Goal: Transaction & Acquisition: Book appointment/travel/reservation

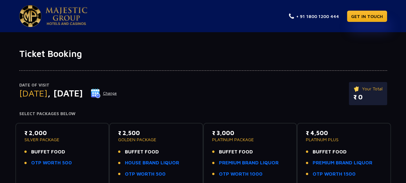
scroll to position [32, 0]
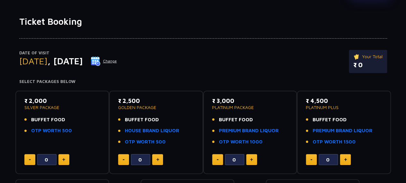
click at [101, 59] on img at bounding box center [96, 61] width 10 height 10
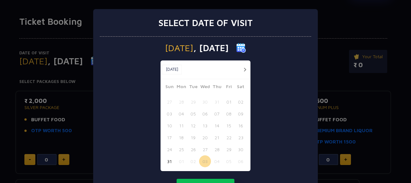
click at [243, 66] on button "button" at bounding box center [245, 70] width 8 height 8
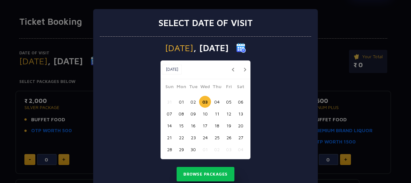
click at [225, 99] on button "05" at bounding box center [229, 102] width 12 height 12
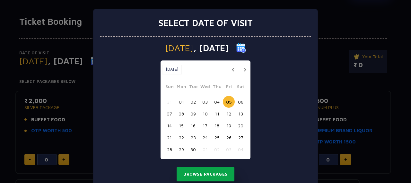
click at [215, 173] on button "Browse Packages" at bounding box center [206, 174] width 58 height 15
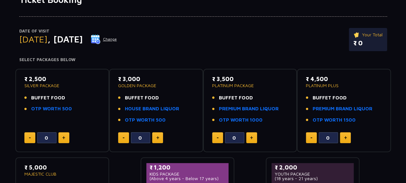
scroll to position [64, 0]
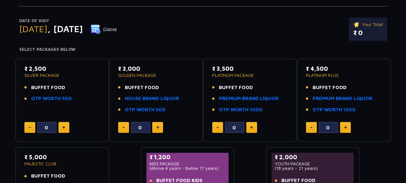
click at [101, 29] on img at bounding box center [96, 29] width 10 height 10
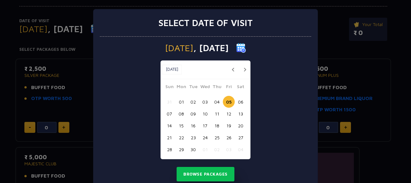
click at [215, 101] on button "04" at bounding box center [217, 102] width 12 height 12
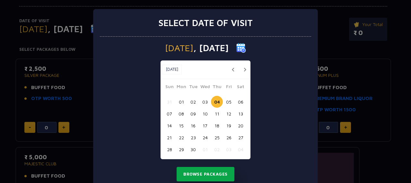
click at [213, 174] on button "Browse Packages" at bounding box center [206, 174] width 58 height 15
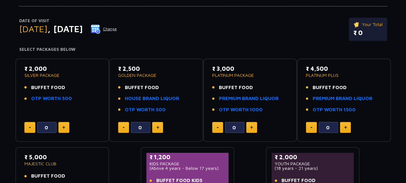
click at [101, 25] on img at bounding box center [96, 29] width 10 height 10
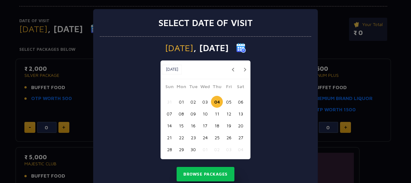
click at [227, 100] on button "05" at bounding box center [229, 102] width 12 height 12
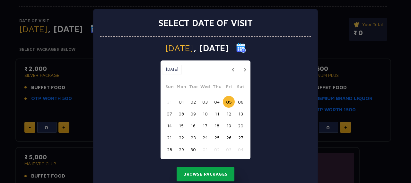
click at [208, 175] on button "Browse Packages" at bounding box center [206, 174] width 58 height 15
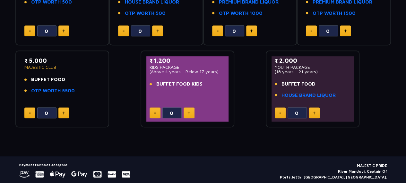
scroll to position [96, 0]
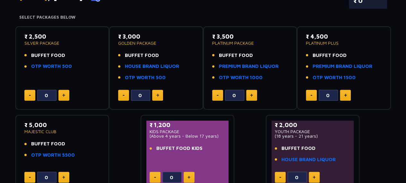
click at [67, 95] on button at bounding box center [63, 95] width 11 height 11
type input "2"
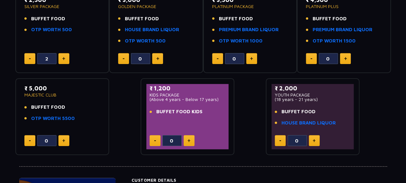
scroll to position [161, 0]
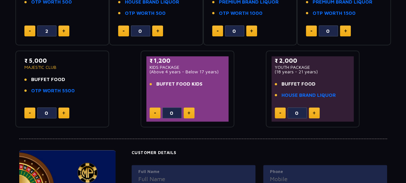
click at [189, 112] on img at bounding box center [189, 112] width 3 height 3
click at [191, 115] on button at bounding box center [189, 112] width 11 height 11
type input "2"
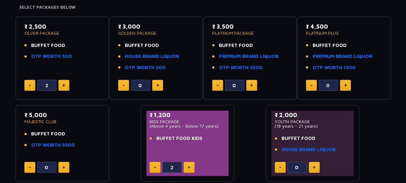
scroll to position [70, 0]
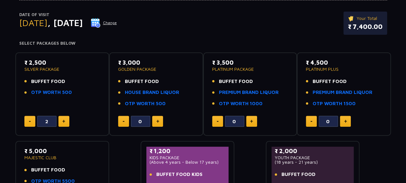
click at [101, 20] on img at bounding box center [96, 23] width 10 height 10
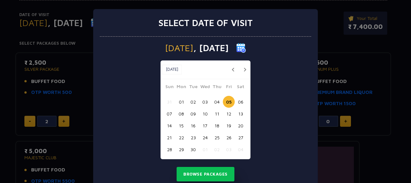
click at [192, 101] on button "02" at bounding box center [193, 102] width 12 height 12
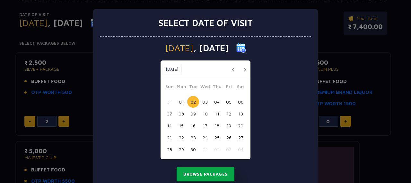
click at [212, 172] on button "Browse Packages" at bounding box center [206, 174] width 58 height 15
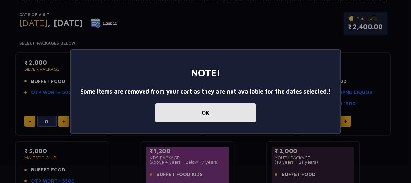
click at [194, 113] on button "OK" at bounding box center [206, 112] width 100 height 19
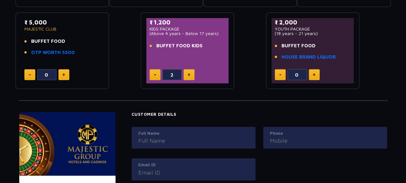
scroll to position [102, 0]
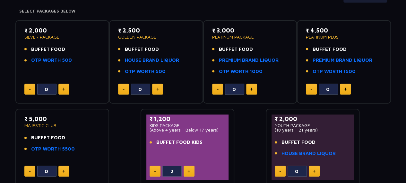
click at [67, 85] on button at bounding box center [63, 89] width 11 height 11
type input "2"
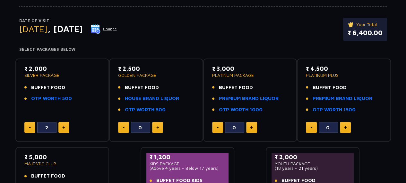
scroll to position [0, 0]
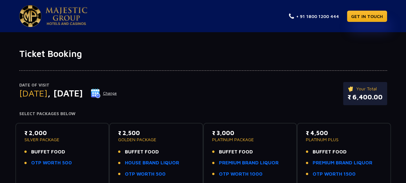
click at [286, 89] on div "Date of Visit Tuesday , 02 Sep 2025 Change Your Total ₹ 6,400.00" at bounding box center [203, 97] width 368 height 30
click at [101, 94] on img at bounding box center [96, 93] width 10 height 10
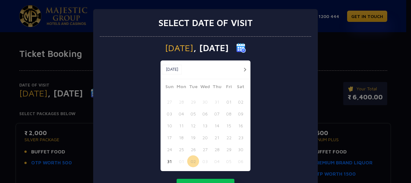
click at [243, 68] on button "button" at bounding box center [245, 70] width 8 height 8
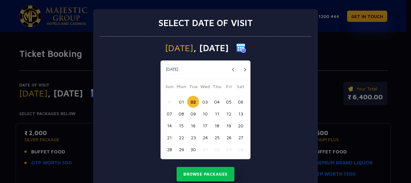
click at [229, 70] on button "button" at bounding box center [233, 70] width 8 height 8
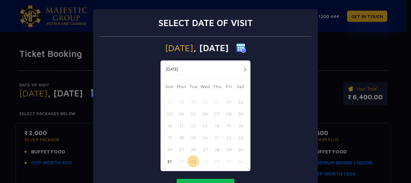
click at [168, 160] on button "31" at bounding box center [170, 161] width 12 height 12
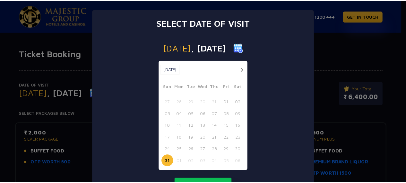
scroll to position [32, 0]
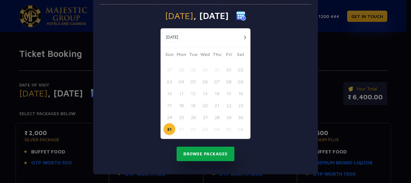
click at [207, 154] on button "Browse Packages" at bounding box center [206, 154] width 58 height 15
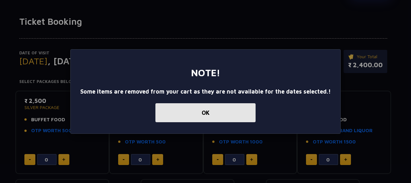
click at [218, 108] on button "OK" at bounding box center [206, 112] width 100 height 19
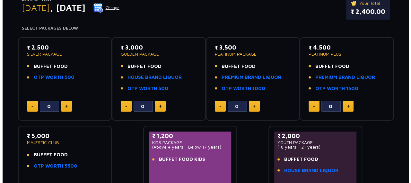
scroll to position [0, 0]
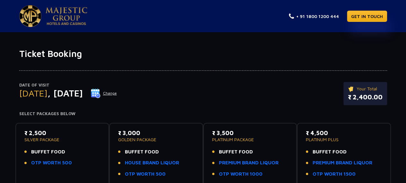
click at [117, 93] on button "Change" at bounding box center [104, 93] width 27 height 10
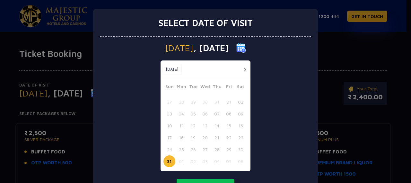
click at [245, 67] on button "button" at bounding box center [245, 70] width 8 height 8
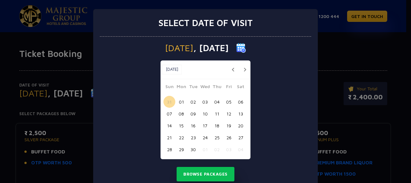
click at [226, 101] on button "05" at bounding box center [229, 102] width 12 height 12
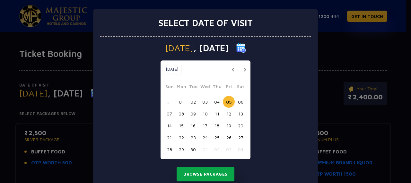
click at [204, 173] on button "Browse Packages" at bounding box center [206, 174] width 58 height 15
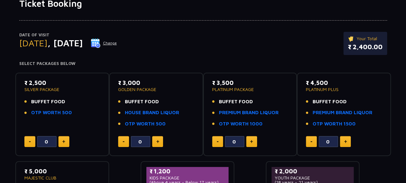
scroll to position [64, 0]
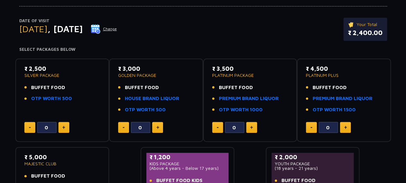
click at [116, 43] on div "Date of Visit Friday , 05 Sep 2025 Change Your Total ₹ 2,400.00" at bounding box center [203, 33] width 368 height 30
click at [63, 127] on img at bounding box center [63, 127] width 3 height 3
click at [31, 126] on button at bounding box center [29, 127] width 11 height 11
type input "0"
click at [117, 28] on button "Change" at bounding box center [104, 29] width 27 height 10
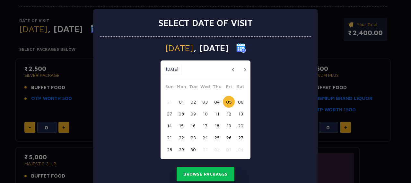
click at [212, 102] on button "04" at bounding box center [217, 102] width 12 height 12
click at [203, 101] on button "03" at bounding box center [205, 102] width 12 height 12
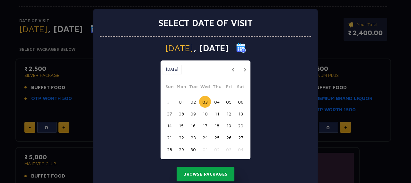
click at [213, 177] on button "Browse Packages" at bounding box center [206, 174] width 58 height 15
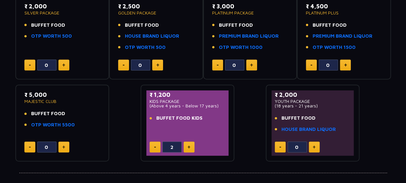
scroll to position [129, 0]
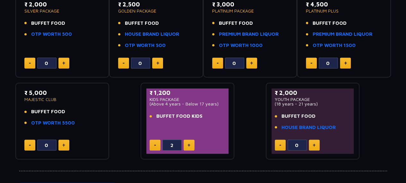
click at [62, 61] on button at bounding box center [63, 63] width 11 height 11
type input "2"
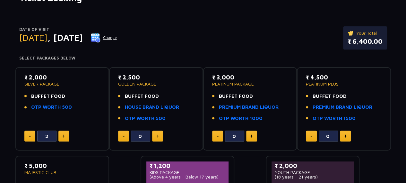
scroll to position [32, 0]
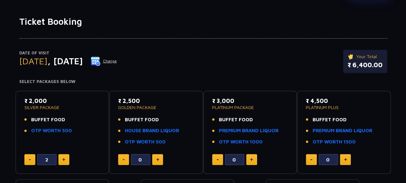
click at [117, 63] on button "Change" at bounding box center [104, 61] width 27 height 10
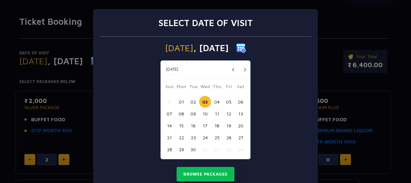
click at [226, 102] on button "05" at bounding box center [229, 102] width 12 height 12
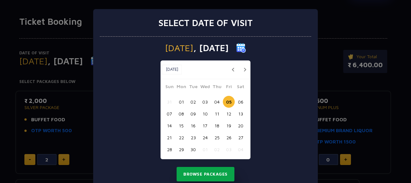
click at [211, 174] on button "Browse Packages" at bounding box center [206, 174] width 58 height 15
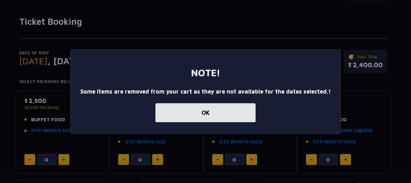
click at [207, 117] on button "OK" at bounding box center [206, 112] width 100 height 19
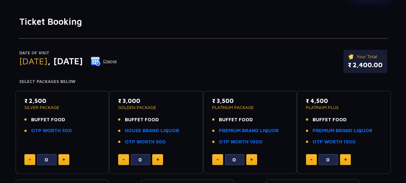
click at [64, 162] on button at bounding box center [63, 159] width 11 height 11
type input "2"
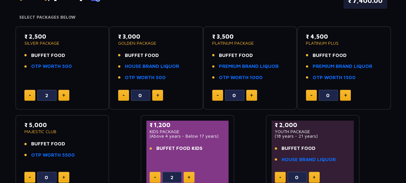
scroll to position [129, 0]
